Goal: Feedback & Contribution: Leave review/rating

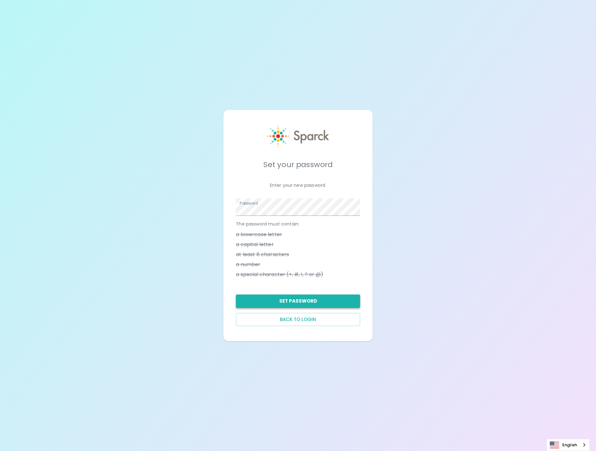
click at [318, 302] on button "Set Password" at bounding box center [298, 300] width 124 height 13
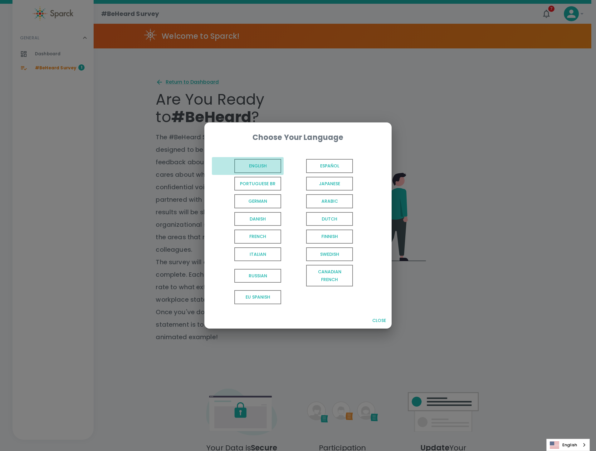
click at [268, 160] on span "English" at bounding box center [257, 166] width 47 height 14
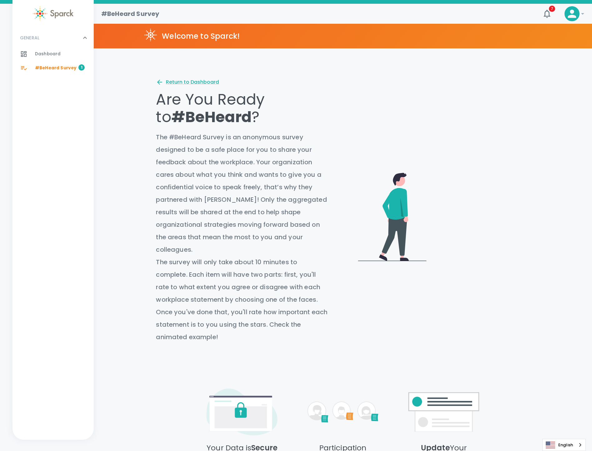
drag, startPoint x: 591, startPoint y: 182, endPoint x: 593, endPoint y: 198, distance: 16.3
click at [592, 198] on html "Skip Navigation #BeHeard Survey 7 ! GENERAL 0 Dashboard 0 #BeHeard Survey 1 Wel…" at bounding box center [296, 284] width 592 height 568
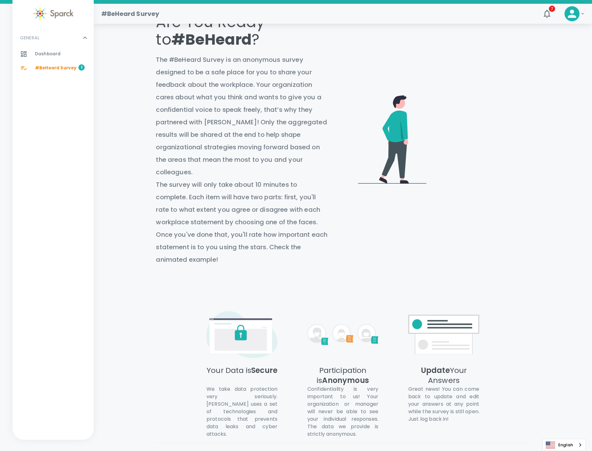
scroll to position [118, 0]
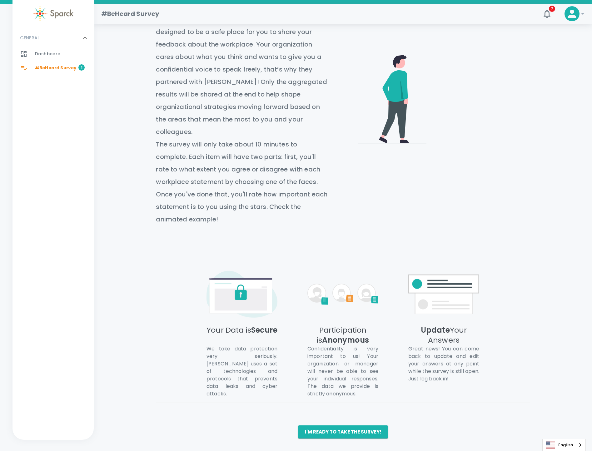
click at [376, 423] on div "Return to Dashboard Are You Ready to #BeHeard ? The #BeHeard Survey is an anony…" at bounding box center [342, 200] width 373 height 478
click at [376, 425] on button "I'm ready to take the survey!" at bounding box center [343, 431] width 90 height 13
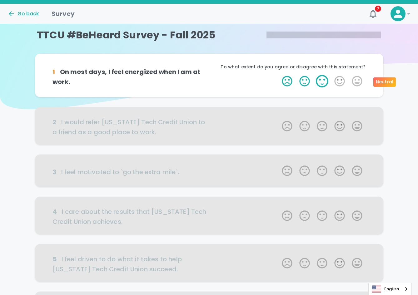
click at [321, 82] on label "3 Stars" at bounding box center [321, 81] width 17 height 12
click at [278, 75] on input "3 Stars" at bounding box center [278, 75] width 0 height 0
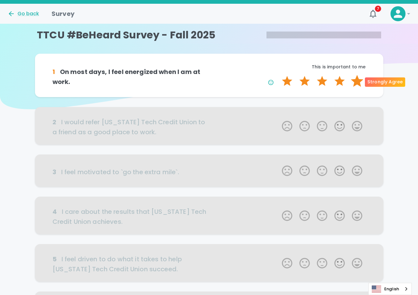
click at [353, 84] on label "5 Stars" at bounding box center [356, 81] width 17 height 12
click at [278, 75] on input "5 Stars" at bounding box center [278, 75] width 0 height 0
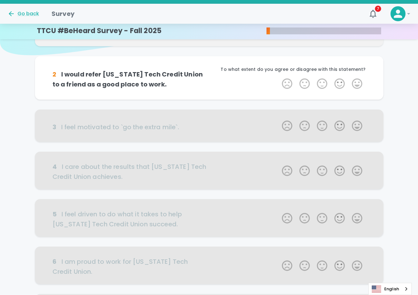
scroll to position [55, 0]
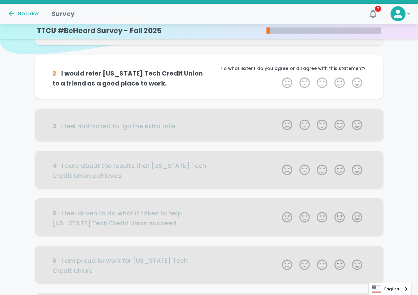
drag, startPoint x: 156, startPoint y: 46, endPoint x: 204, endPoint y: 51, distance: 48.0
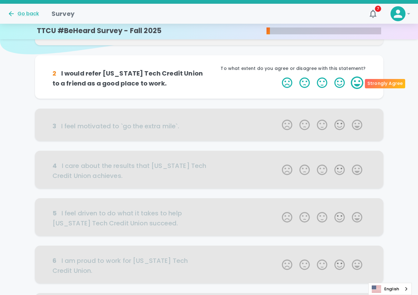
click at [353, 84] on label "5 Stars" at bounding box center [356, 82] width 17 height 12
click at [278, 76] on input "5 Stars" at bounding box center [278, 76] width 0 height 0
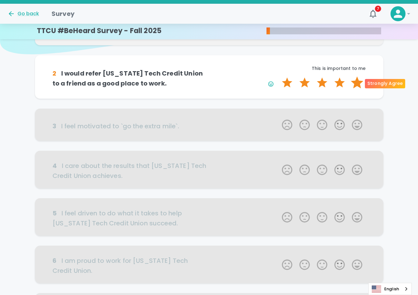
click at [359, 85] on label "5 Stars" at bounding box center [356, 82] width 17 height 12
click at [278, 76] on input "5 Stars" at bounding box center [278, 76] width 0 height 0
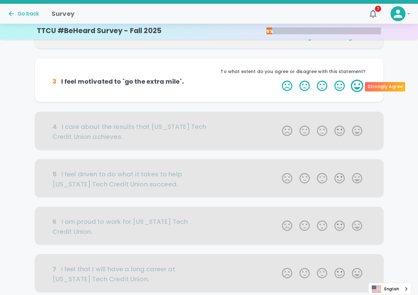
scroll to position [110, 0]
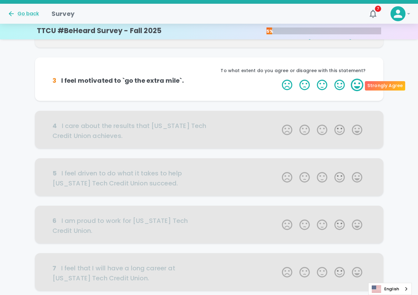
click at [357, 86] on label "5 Stars" at bounding box center [356, 85] width 17 height 12
click at [278, 79] on input "5 Stars" at bounding box center [278, 78] width 0 height 0
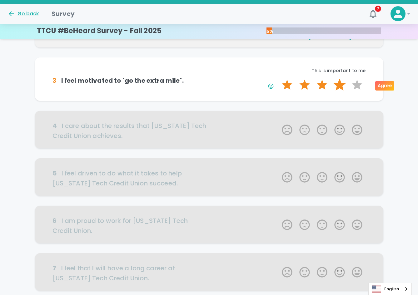
click at [347, 86] on label "4 Stars" at bounding box center [339, 85] width 17 height 12
click at [278, 79] on input "4 Stars" at bounding box center [278, 78] width 0 height 0
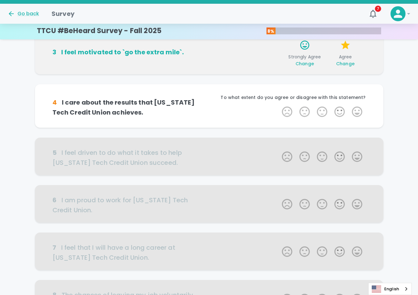
scroll to position [165, 0]
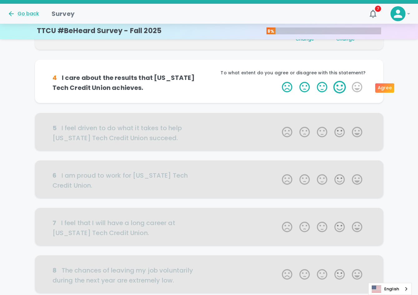
click at [339, 91] on label "4 Stars" at bounding box center [339, 87] width 17 height 12
click at [278, 81] on input "4 Stars" at bounding box center [278, 81] width 0 height 0
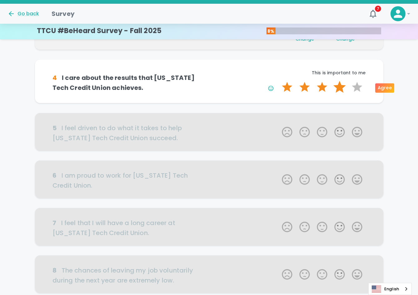
click at [338, 90] on label "4 Stars" at bounding box center [339, 87] width 17 height 12
click at [278, 81] on input "4 Stars" at bounding box center [278, 81] width 0 height 0
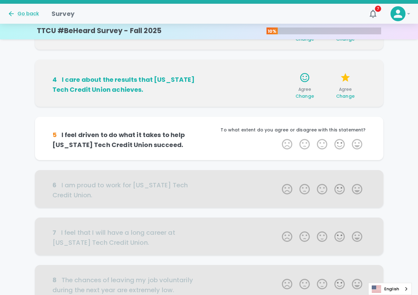
scroll to position [220, 0]
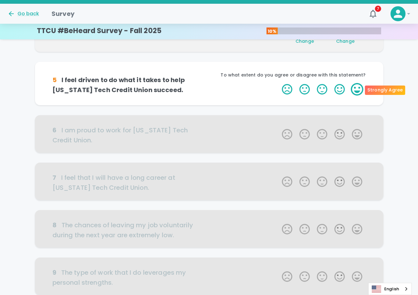
click at [355, 93] on label "5 Stars" at bounding box center [356, 89] width 17 height 12
click at [278, 83] on input "5 Stars" at bounding box center [278, 83] width 0 height 0
click at [362, 91] on label "5 Stars" at bounding box center [356, 89] width 17 height 12
click at [278, 83] on input "5 Stars" at bounding box center [278, 83] width 0 height 0
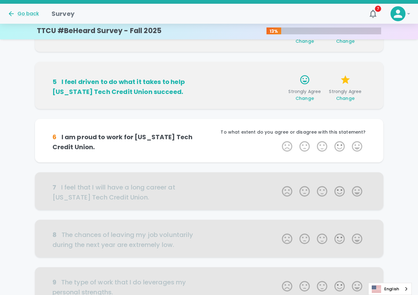
scroll to position [275, 0]
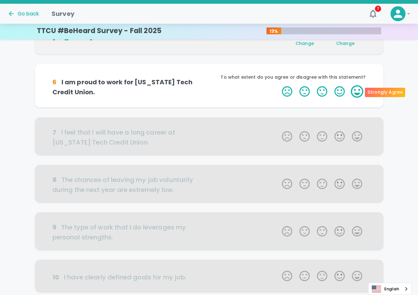
click at [359, 92] on label "5 Stars" at bounding box center [356, 91] width 17 height 12
click at [278, 85] on input "5 Stars" at bounding box center [278, 85] width 0 height 0
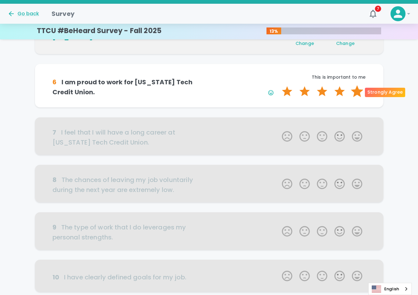
click at [355, 93] on label "5 Stars" at bounding box center [356, 91] width 17 height 12
click at [278, 85] on input "5 Stars" at bounding box center [278, 85] width 0 height 0
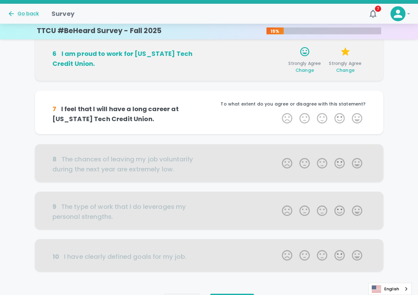
scroll to position [330, 0]
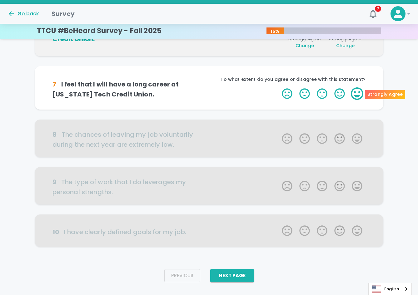
click at [358, 95] on label "5 Stars" at bounding box center [356, 93] width 17 height 12
click at [278, 87] on input "5 Stars" at bounding box center [278, 87] width 0 height 0
click at [358, 95] on label "5 Stars" at bounding box center [356, 93] width 17 height 12
click at [278, 87] on input "5 Stars" at bounding box center [278, 87] width 0 height 0
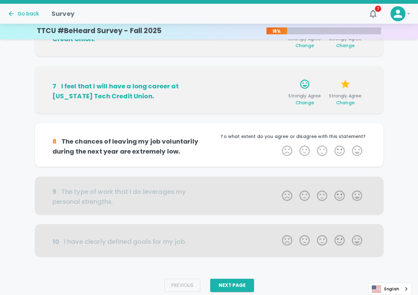
scroll to position [342, 0]
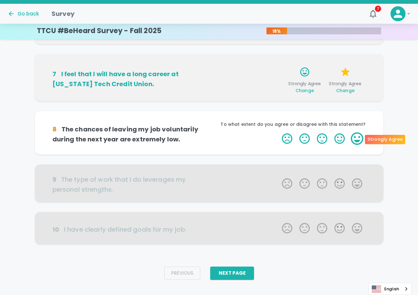
click at [355, 140] on label "5 Stars" at bounding box center [356, 138] width 17 height 12
click at [278, 132] on input "5 Stars" at bounding box center [278, 132] width 0 height 0
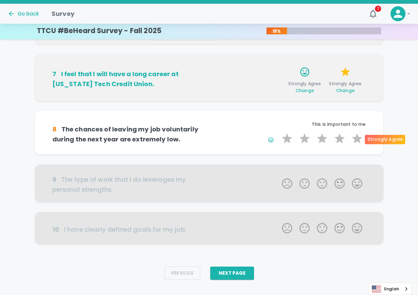
click at [355, 140] on label "5 Stars" at bounding box center [356, 138] width 17 height 12
click at [278, 132] on input "5 Stars" at bounding box center [278, 132] width 0 height 0
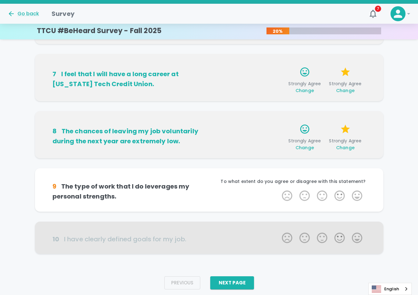
scroll to position [352, 0]
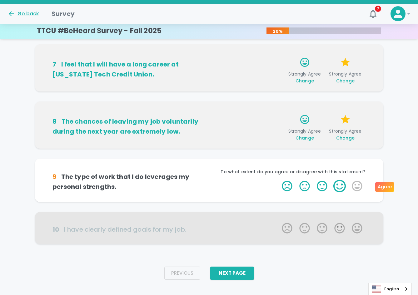
click at [332, 187] on label "4 Stars" at bounding box center [339, 186] width 17 height 12
click at [278, 180] on input "4 Stars" at bounding box center [278, 180] width 0 height 0
click at [331, 188] on label "4 Stars" at bounding box center [339, 186] width 17 height 12
click at [278, 180] on input "4 Stars" at bounding box center [278, 180] width 0 height 0
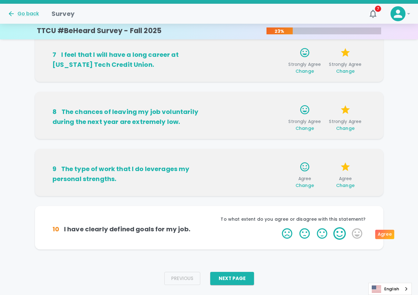
click at [342, 233] on label "4 Stars" at bounding box center [339, 233] width 17 height 12
click at [278, 227] on input "4 Stars" at bounding box center [278, 227] width 0 height 0
click at [333, 236] on label "4 Stars" at bounding box center [339, 233] width 17 height 12
click at [278, 227] on input "4 Stars" at bounding box center [278, 227] width 0 height 0
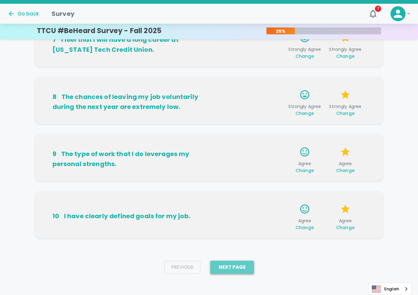
click at [233, 268] on button "Next Page" at bounding box center [232, 267] width 44 height 13
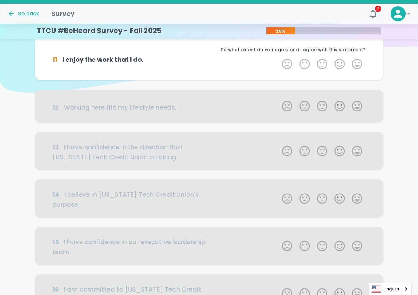
scroll to position [0, 0]
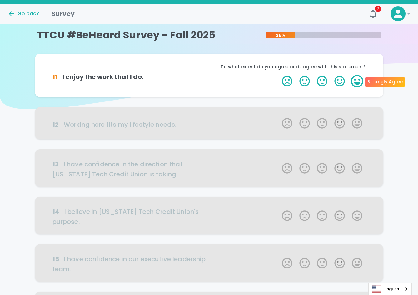
click at [352, 83] on label "5 Stars" at bounding box center [356, 81] width 17 height 12
click at [278, 75] on input "5 Stars" at bounding box center [278, 75] width 0 height 0
click at [358, 86] on label "5 Stars" at bounding box center [356, 81] width 17 height 12
click at [278, 75] on input "5 Stars" at bounding box center [278, 75] width 0 height 0
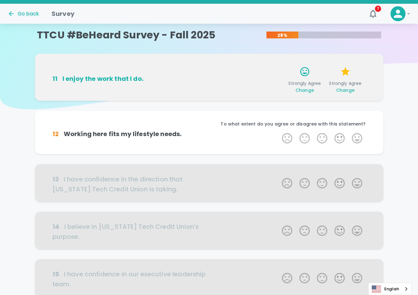
scroll to position [55, 0]
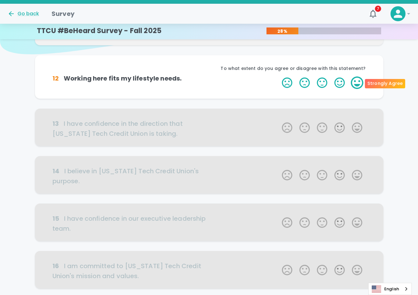
click at [363, 87] on label "5 Stars" at bounding box center [356, 82] width 17 height 12
click at [278, 76] on input "5 Stars" at bounding box center [278, 76] width 0 height 0
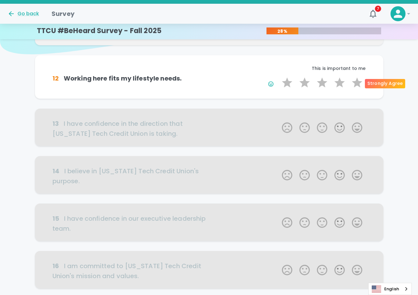
click at [363, 87] on label "5 Stars" at bounding box center [356, 82] width 17 height 12
click at [278, 76] on input "5 Stars" at bounding box center [278, 76] width 0 height 0
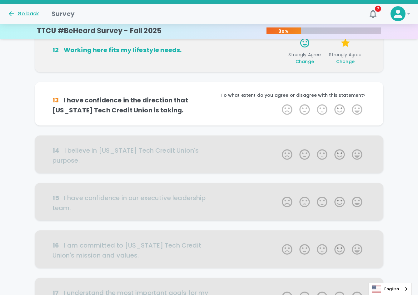
scroll to position [110, 0]
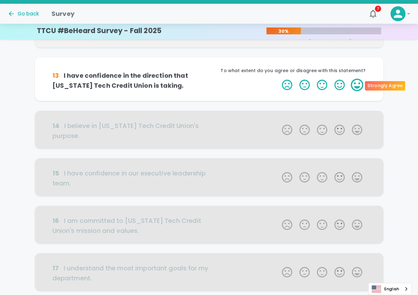
click at [356, 87] on label "5 Stars" at bounding box center [356, 85] width 17 height 12
click at [278, 79] on input "5 Stars" at bounding box center [278, 78] width 0 height 0
click at [356, 87] on label "5 Stars" at bounding box center [356, 85] width 17 height 12
click at [278, 79] on input "5 Stars" at bounding box center [278, 78] width 0 height 0
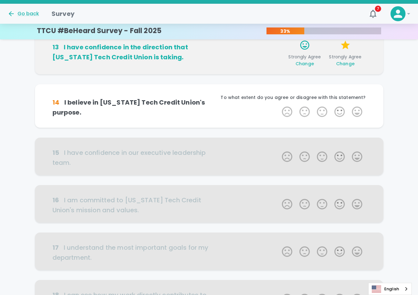
scroll to position [165, 0]
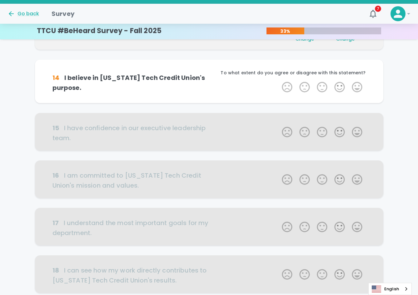
click at [356, 87] on label "5 Stars" at bounding box center [356, 87] width 17 height 12
click at [278, 81] on input "5 Stars" at bounding box center [278, 81] width 0 height 0
click at [356, 87] on label "5 Stars" at bounding box center [356, 87] width 17 height 12
click at [278, 81] on input "5 Stars" at bounding box center [278, 81] width 0 height 0
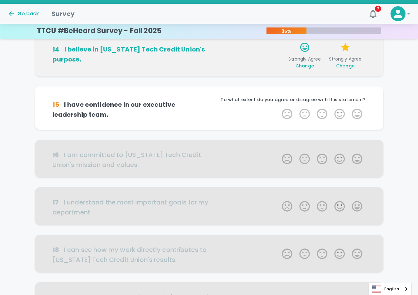
scroll to position [220, 0]
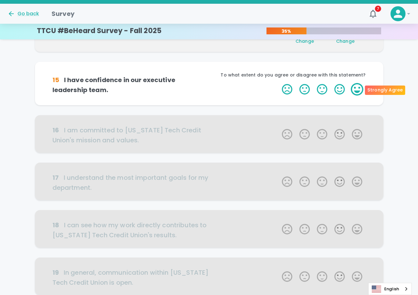
click at [355, 91] on label "5 Stars" at bounding box center [356, 89] width 17 height 12
click at [278, 83] on input "5 Stars" at bounding box center [278, 83] width 0 height 0
click at [355, 91] on label "5 Stars" at bounding box center [356, 89] width 17 height 12
click at [278, 83] on input "5 Stars" at bounding box center [278, 83] width 0 height 0
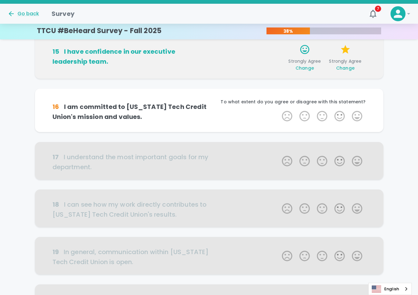
scroll to position [275, 0]
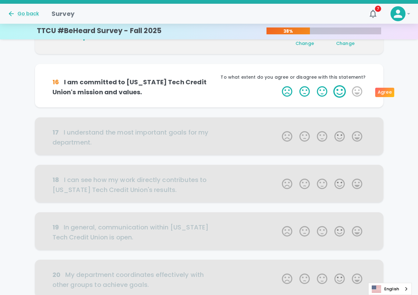
click at [337, 91] on label "4 Stars" at bounding box center [339, 91] width 17 height 12
click at [278, 85] on input "4 Stars" at bounding box center [278, 85] width 0 height 0
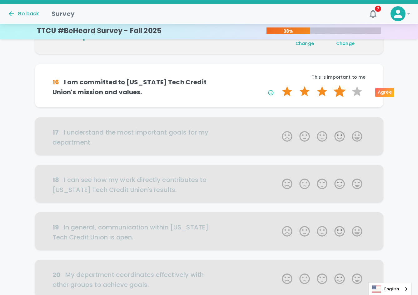
click at [337, 91] on label "4 Stars" at bounding box center [339, 91] width 17 height 12
click at [278, 85] on input "4 Stars" at bounding box center [278, 85] width 0 height 0
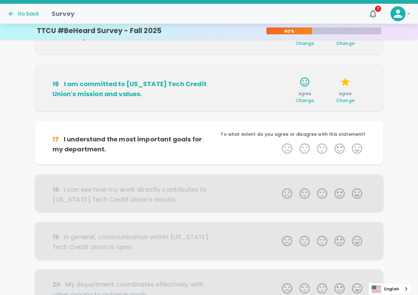
scroll to position [330, 0]
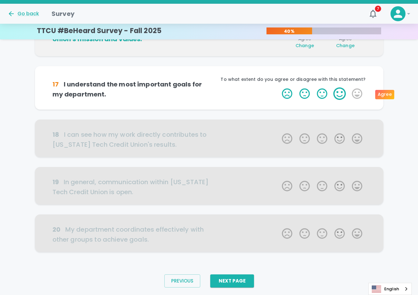
click at [337, 96] on label "4 Stars" at bounding box center [339, 93] width 17 height 12
click at [278, 87] on input "4 Stars" at bounding box center [278, 87] width 0 height 0
click at [337, 96] on label "4 Stars" at bounding box center [339, 93] width 17 height 12
click at [278, 87] on input "4 Stars" at bounding box center [278, 87] width 0 height 0
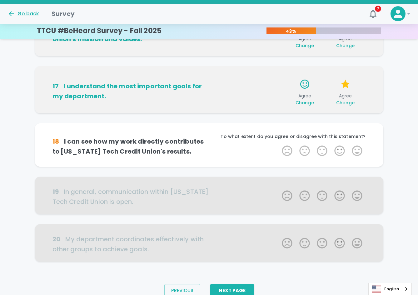
scroll to position [347, 0]
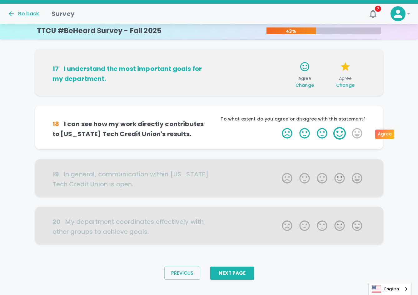
click at [333, 134] on label "4 Stars" at bounding box center [339, 133] width 17 height 12
click at [278, 127] on input "4 Stars" at bounding box center [278, 127] width 0 height 0
click at [333, 134] on label "4 Stars" at bounding box center [339, 133] width 17 height 12
click at [278, 127] on input "4 Stars" at bounding box center [278, 127] width 0 height 0
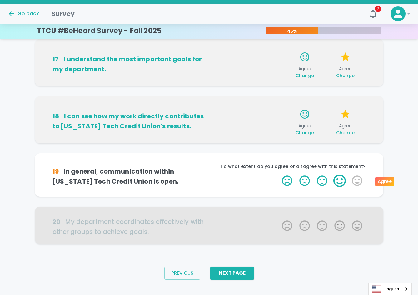
click at [342, 180] on label "4 Stars" at bounding box center [339, 181] width 17 height 12
click at [278, 175] on input "4 Stars" at bounding box center [278, 174] width 0 height 0
click at [342, 180] on label "4 Stars" at bounding box center [339, 181] width 17 height 12
click at [278, 175] on input "4 Stars" at bounding box center [278, 174] width 0 height 0
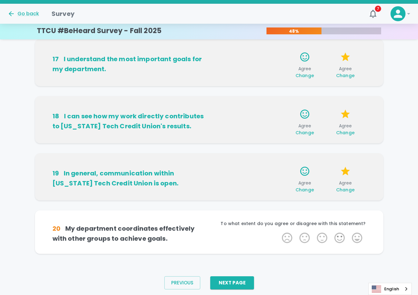
scroll to position [366, 0]
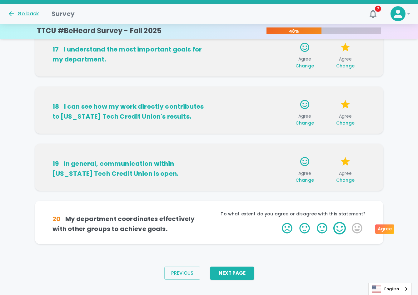
click at [337, 230] on label "4 Stars" at bounding box center [339, 228] width 17 height 12
click at [278, 222] on input "4 Stars" at bounding box center [278, 222] width 0 height 0
click at [337, 230] on label "4 Stars" at bounding box center [339, 228] width 17 height 12
click at [278, 222] on input "4 Stars" at bounding box center [278, 222] width 0 height 0
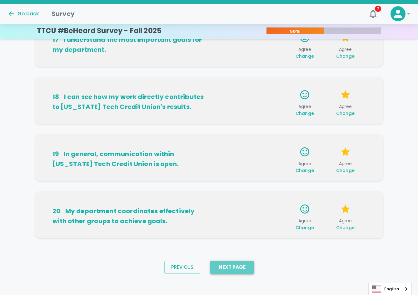
click at [232, 267] on button "Next Page" at bounding box center [232, 267] width 44 height 13
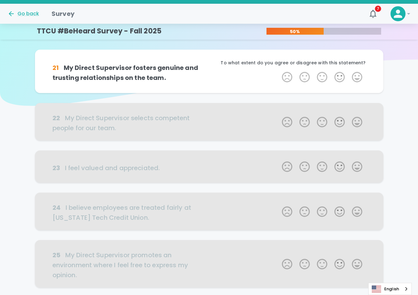
scroll to position [0, 0]
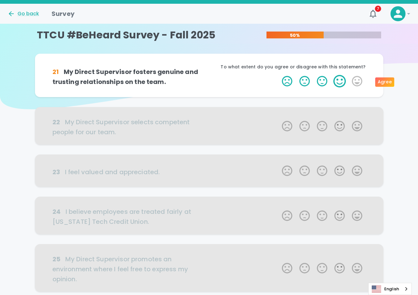
click at [344, 82] on label "4 Stars" at bounding box center [339, 81] width 17 height 12
click at [278, 75] on input "4 Stars" at bounding box center [278, 75] width 0 height 0
click at [342, 84] on label "4 Stars" at bounding box center [339, 81] width 17 height 12
click at [278, 75] on input "4 Stars" at bounding box center [278, 75] width 0 height 0
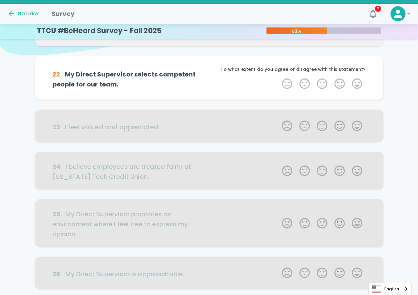
scroll to position [55, 0]
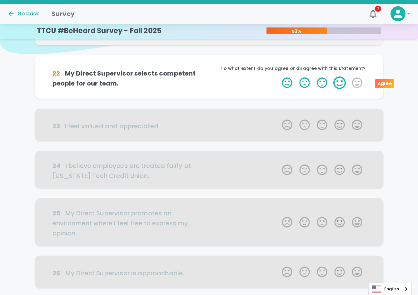
drag, startPoint x: 337, startPoint y: 79, endPoint x: 337, endPoint y: 85, distance: 5.3
click at [337, 85] on label "4 Stars" at bounding box center [339, 82] width 17 height 12
click at [278, 76] on input "4 Stars" at bounding box center [278, 76] width 0 height 0
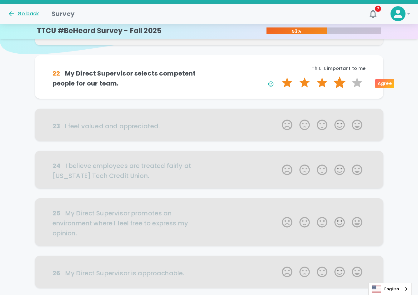
click at [337, 86] on label "4 Stars" at bounding box center [339, 82] width 17 height 12
click at [278, 76] on input "4 Stars" at bounding box center [278, 76] width 0 height 0
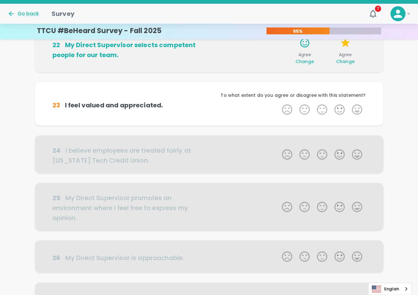
scroll to position [110, 0]
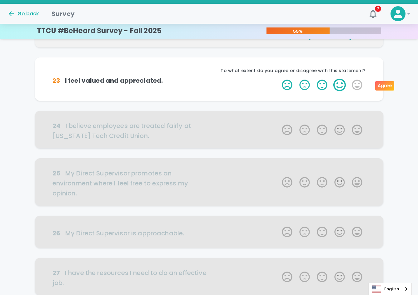
click at [337, 87] on label "4 Stars" at bounding box center [339, 85] width 17 height 12
click at [278, 79] on input "4 Stars" at bounding box center [278, 78] width 0 height 0
click at [337, 87] on label "4 Stars" at bounding box center [339, 85] width 17 height 12
click at [278, 79] on input "4 Stars" at bounding box center [278, 78] width 0 height 0
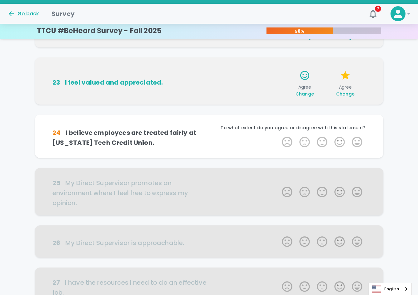
scroll to position [165, 0]
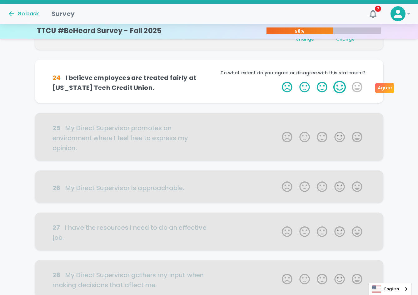
click at [331, 85] on label "4 Stars" at bounding box center [339, 87] width 17 height 12
click at [278, 81] on input "4 Stars" at bounding box center [278, 81] width 0 height 0
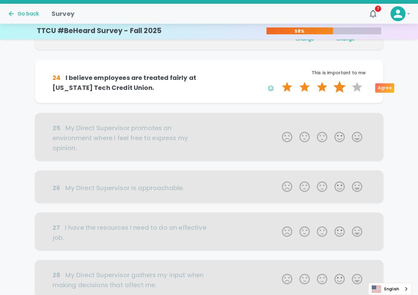
click at [331, 85] on label "4 Stars" at bounding box center [339, 87] width 17 height 12
click at [278, 81] on input "4 Stars" at bounding box center [278, 81] width 0 height 0
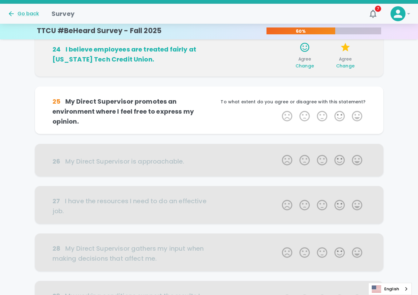
scroll to position [220, 0]
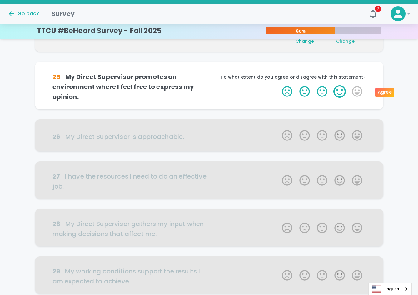
click at [344, 90] on label "4 Stars" at bounding box center [339, 91] width 17 height 12
click at [278, 85] on input "4 Stars" at bounding box center [278, 85] width 0 height 0
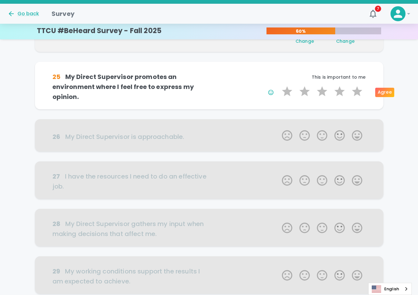
click at [344, 90] on label "4 Stars" at bounding box center [339, 91] width 17 height 12
click at [278, 85] on input "4 Stars" at bounding box center [278, 85] width 0 height 0
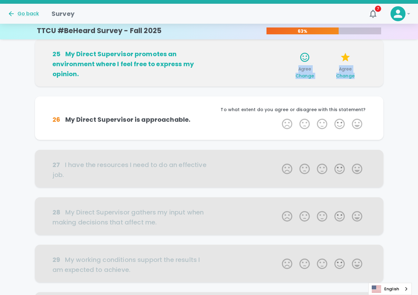
click at [344, 90] on div "21 My Direct Supervisor fosters genuine and trusting relationships on the team.…" at bounding box center [209, 75] width 418 height 529
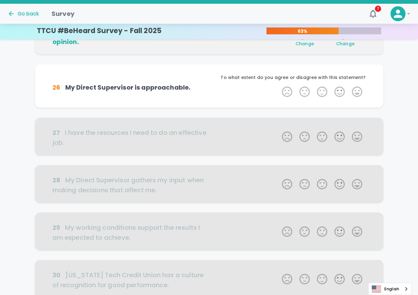
click at [344, 90] on label "4 Stars" at bounding box center [339, 92] width 17 height 12
click at [278, 86] on input "4 Stars" at bounding box center [278, 85] width 0 height 0
click at [344, 90] on label "4 Stars" at bounding box center [339, 92] width 17 height 12
click at [278, 86] on input "4 Stars" at bounding box center [278, 85] width 0 height 0
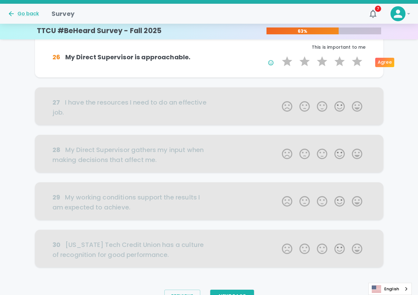
click at [344, 90] on div "21 My Direct Supervisor fosters genuine and trusting relationships on the team.…" at bounding box center [209, 12] width 418 height 529
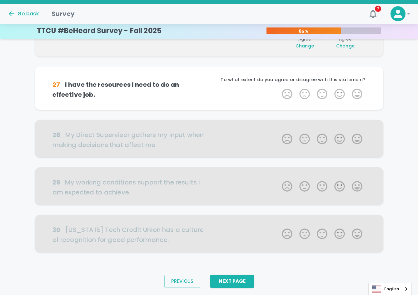
click at [344, 90] on label "4 Stars" at bounding box center [339, 94] width 17 height 12
click at [278, 88] on input "4 Stars" at bounding box center [278, 87] width 0 height 0
click at [344, 90] on label "4 Stars" at bounding box center [339, 94] width 17 height 12
click at [278, 88] on input "4 Stars" at bounding box center [278, 87] width 0 height 0
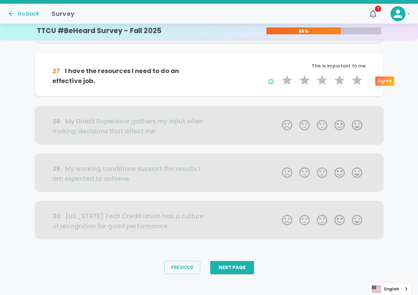
click at [344, 90] on div "27 I have the resources I need to do an effective job. This is important to me …" at bounding box center [209, 74] width 348 height 43
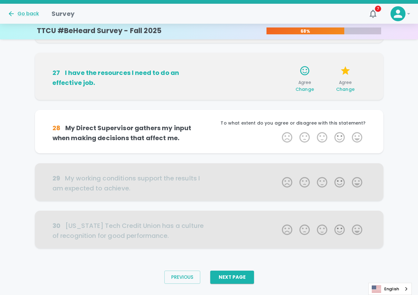
scroll to position [347, 0]
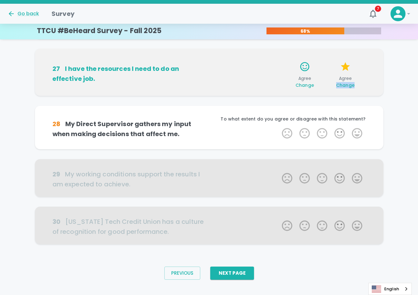
click at [344, 90] on div "27 I have the resources I need to do an effective job. Agree Change Agree Change" at bounding box center [209, 72] width 348 height 47
drag, startPoint x: 344, startPoint y: 90, endPoint x: 338, endPoint y: 127, distance: 37.6
click at [340, 124] on div "To what extent do you agree or disagree with this statement?" at bounding box center [287, 121] width 157 height 11
click at [337, 131] on label "4 Stars" at bounding box center [339, 133] width 17 height 12
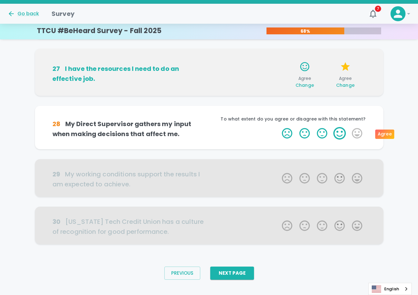
click at [278, 127] on input "4 Stars" at bounding box center [278, 127] width 0 height 0
click at [337, 132] on label "4 Stars" at bounding box center [339, 133] width 17 height 12
click at [278, 127] on input "4 Stars" at bounding box center [278, 127] width 0 height 0
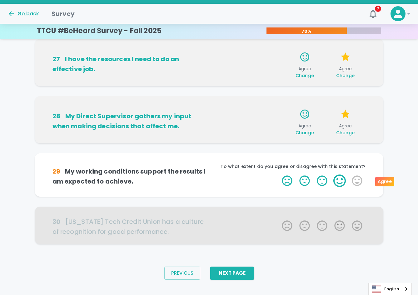
click at [336, 177] on label "4 Stars" at bounding box center [339, 181] width 17 height 12
click at [278, 175] on input "4 Stars" at bounding box center [278, 174] width 0 height 0
click at [336, 177] on label "4 Stars" at bounding box center [339, 181] width 17 height 12
click at [278, 175] on input "4 Stars" at bounding box center [278, 174] width 0 height 0
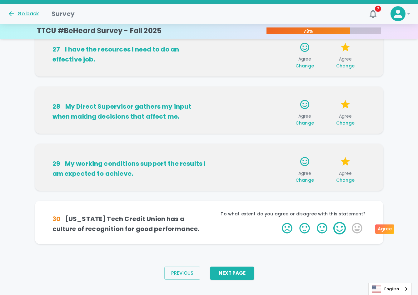
click at [337, 233] on label "4 Stars" at bounding box center [339, 228] width 17 height 12
click at [278, 222] on input "4 Stars" at bounding box center [278, 222] width 0 height 0
click at [337, 233] on label "4 Stars" at bounding box center [339, 228] width 17 height 12
click at [278, 222] on input "4 Stars" at bounding box center [278, 222] width 0 height 0
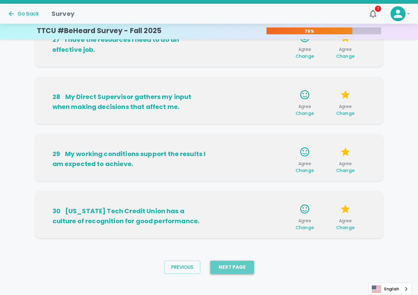
click at [238, 270] on button "Next Page" at bounding box center [232, 267] width 44 height 13
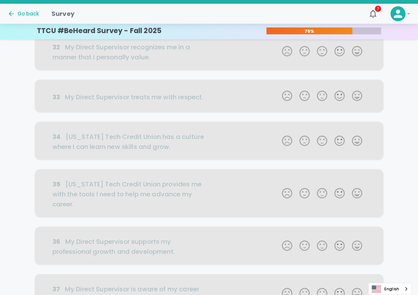
scroll to position [0, 0]
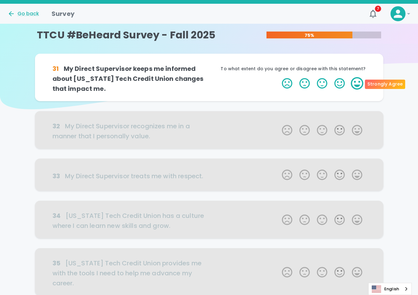
click at [350, 86] on label "5 Stars" at bounding box center [356, 83] width 17 height 12
click at [278, 77] on input "5 Stars" at bounding box center [278, 77] width 0 height 0
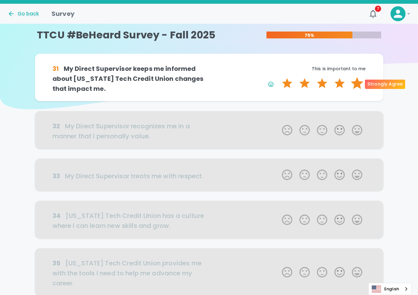
click at [352, 84] on label "5 Stars" at bounding box center [356, 83] width 17 height 12
click at [278, 77] on input "5 Stars" at bounding box center [278, 77] width 0 height 0
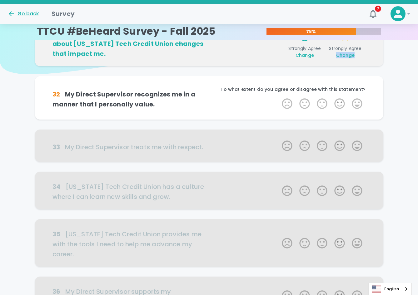
click at [352, 84] on div "31 My Direct Supervisor keeps me informed about Texas Tech Credit Union changes…" at bounding box center [209, 282] width 418 height 527
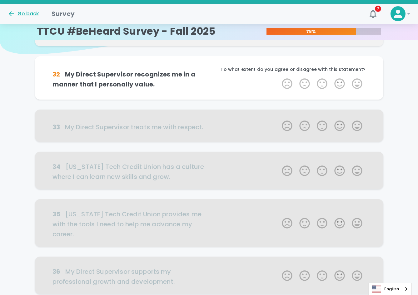
click at [353, 84] on label "5 Stars" at bounding box center [356, 83] width 17 height 12
click at [278, 77] on input "5 Stars" at bounding box center [278, 77] width 0 height 0
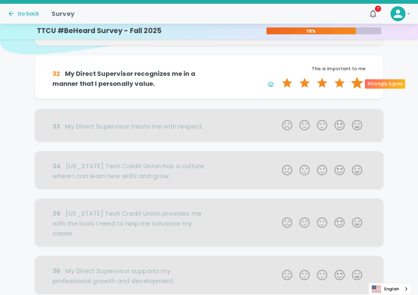
click at [353, 84] on label "5 Stars" at bounding box center [356, 83] width 17 height 12
click at [278, 77] on input "5 Stars" at bounding box center [278, 76] width 0 height 0
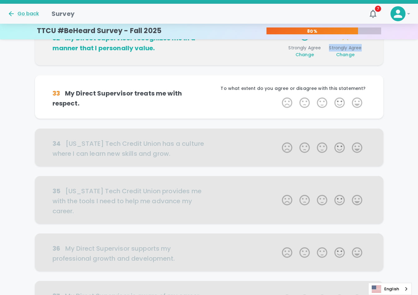
click at [353, 84] on div "31 My Direct Supervisor keeps me informed about Texas Tech Credit Union changes…" at bounding box center [209, 232] width 418 height 542
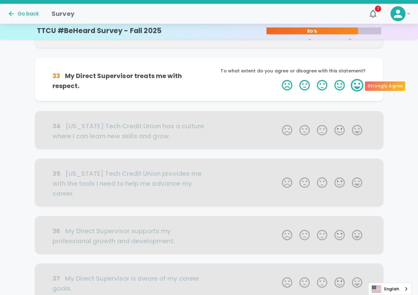
click at [353, 84] on label "5 Stars" at bounding box center [356, 85] width 17 height 12
click at [278, 79] on input "5 Stars" at bounding box center [278, 79] width 0 height 0
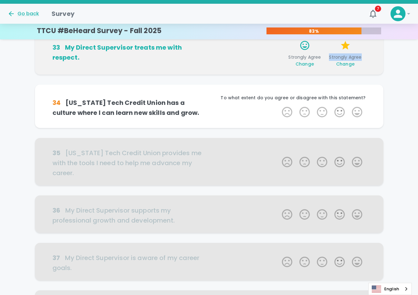
click at [353, 84] on div "31 My Direct Supervisor keeps me informed about Texas Tech Credit Union changes…" at bounding box center [209, 189] width 418 height 552
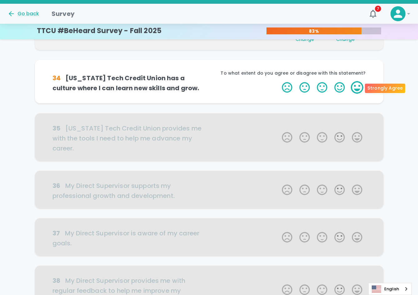
click at [353, 84] on label "5 Stars" at bounding box center [356, 87] width 17 height 12
click at [278, 81] on input "5 Stars" at bounding box center [278, 81] width 0 height 0
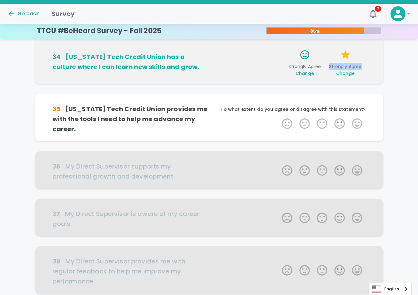
click at [353, 84] on div "31 My Direct Supervisor keeps me informed about Texas Tech Credit Union changes…" at bounding box center [209, 142] width 418 height 555
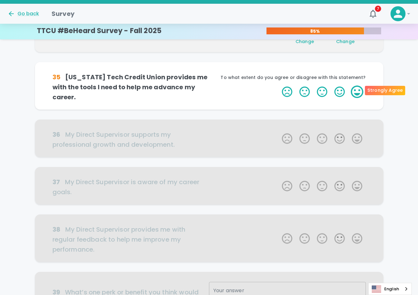
click at [353, 86] on label "5 Stars" at bounding box center [356, 92] width 17 height 12
click at [278, 85] on input "5 Stars" at bounding box center [278, 85] width 0 height 0
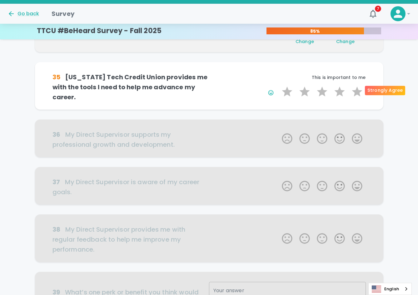
click at [353, 86] on label "5 Stars" at bounding box center [356, 92] width 17 height 12
click at [278, 85] on input "5 Stars" at bounding box center [278, 85] width 0 height 0
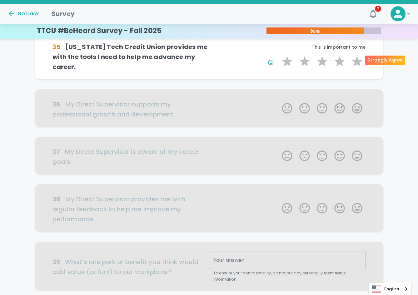
click at [353, 84] on div "31 My Direct Supervisor keeps me informed about Texas Tech Credit Union changes…" at bounding box center [209, 80] width 418 height 555
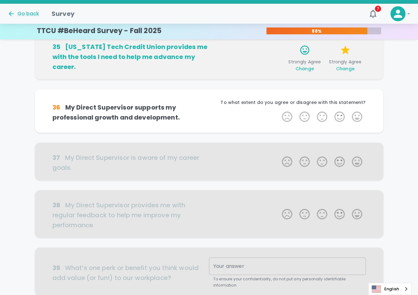
scroll to position [275, 0]
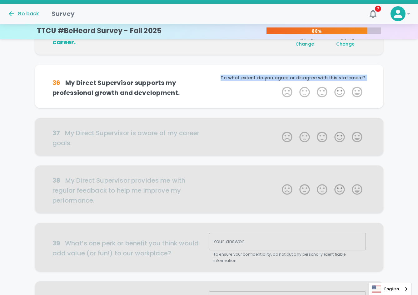
click at [353, 84] on div "To what extent do you agree or disagree with this statement?" at bounding box center [287, 80] width 157 height 11
drag, startPoint x: 353, startPoint y: 84, endPoint x: 355, endPoint y: 91, distance: 6.7
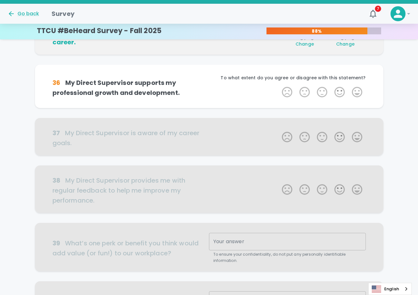
click at [355, 91] on label "5 Stars" at bounding box center [356, 92] width 17 height 12
click at [278, 86] on input "5 Stars" at bounding box center [278, 86] width 0 height 0
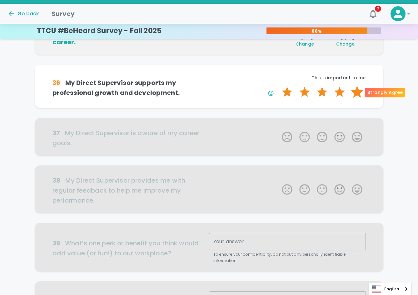
click at [355, 91] on label "5 Stars" at bounding box center [356, 92] width 17 height 12
click at [278, 86] on input "5 Stars" at bounding box center [278, 86] width 0 height 0
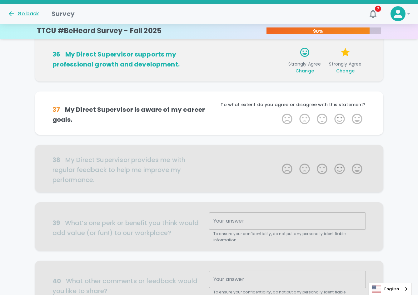
scroll to position [330, 0]
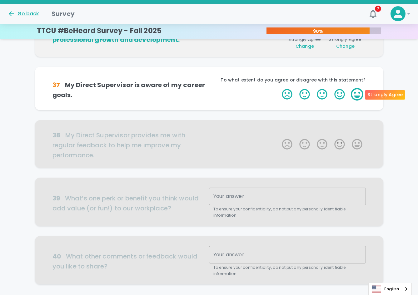
click at [359, 96] on label "5 Stars" at bounding box center [356, 94] width 17 height 12
click at [278, 88] on input "5 Stars" at bounding box center [278, 88] width 0 height 0
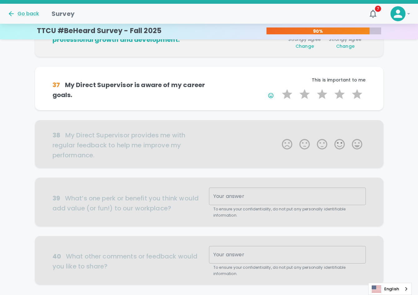
click at [357, 148] on div at bounding box center [209, 143] width 348 height 47
click at [358, 96] on label "5 Stars" at bounding box center [356, 94] width 17 height 12
click at [278, 88] on input "5 Stars" at bounding box center [278, 88] width 0 height 0
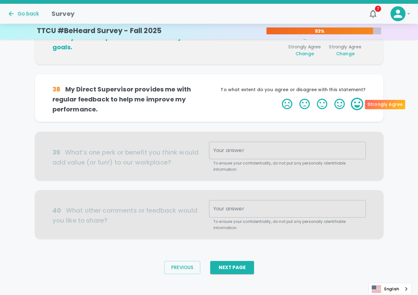
click at [362, 107] on label "5 Stars" at bounding box center [356, 104] width 17 height 12
click at [278, 98] on input "5 Stars" at bounding box center [278, 97] width 0 height 0
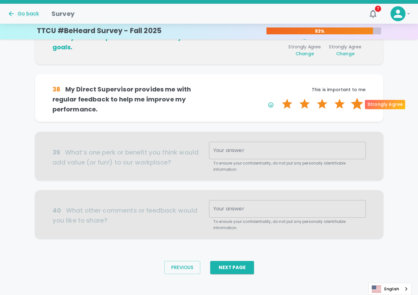
click at [362, 106] on label "5 Stars" at bounding box center [356, 104] width 17 height 12
click at [278, 98] on input "5 Stars" at bounding box center [278, 97] width 0 height 0
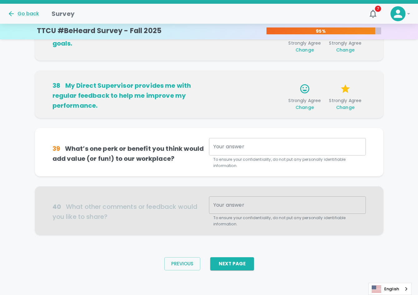
click at [249, 142] on div "x Your answer" at bounding box center [287, 146] width 157 height 17
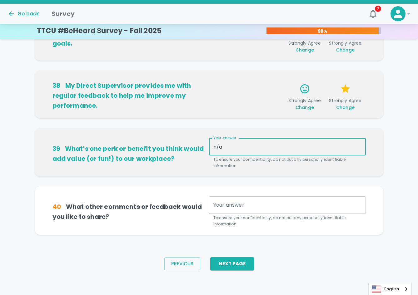
type textarea "n/a"
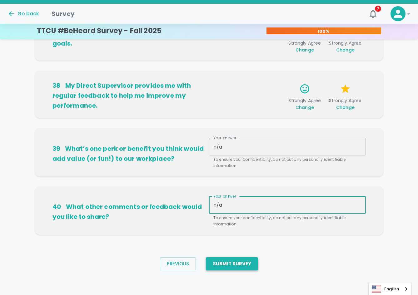
type textarea "n/a"
drag, startPoint x: 230, startPoint y: 259, endPoint x: 234, endPoint y: 257, distance: 3.6
click at [230, 259] on button "Submit Survey" at bounding box center [232, 263] width 52 height 13
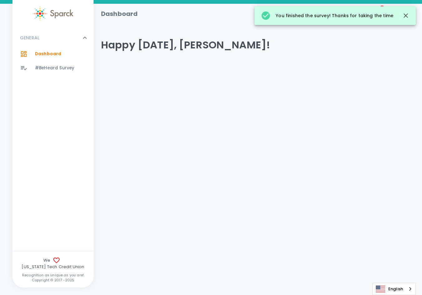
drag, startPoint x: 219, startPoint y: 57, endPoint x: 253, endPoint y: 66, distance: 36.0
click at [260, 52] on div "Happy Friday, REY!" at bounding box center [255, 44] width 319 height 37
click at [410, 17] on icon "button" at bounding box center [405, 15] width 7 height 7
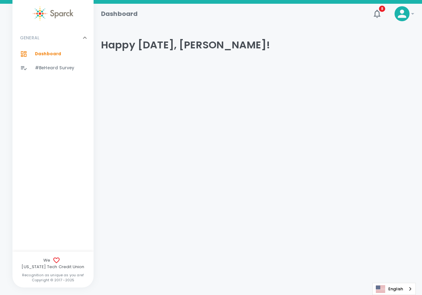
click at [401, 15] on icon at bounding box center [402, 13] width 12 height 12
